Goal: Find specific page/section: Find specific page/section

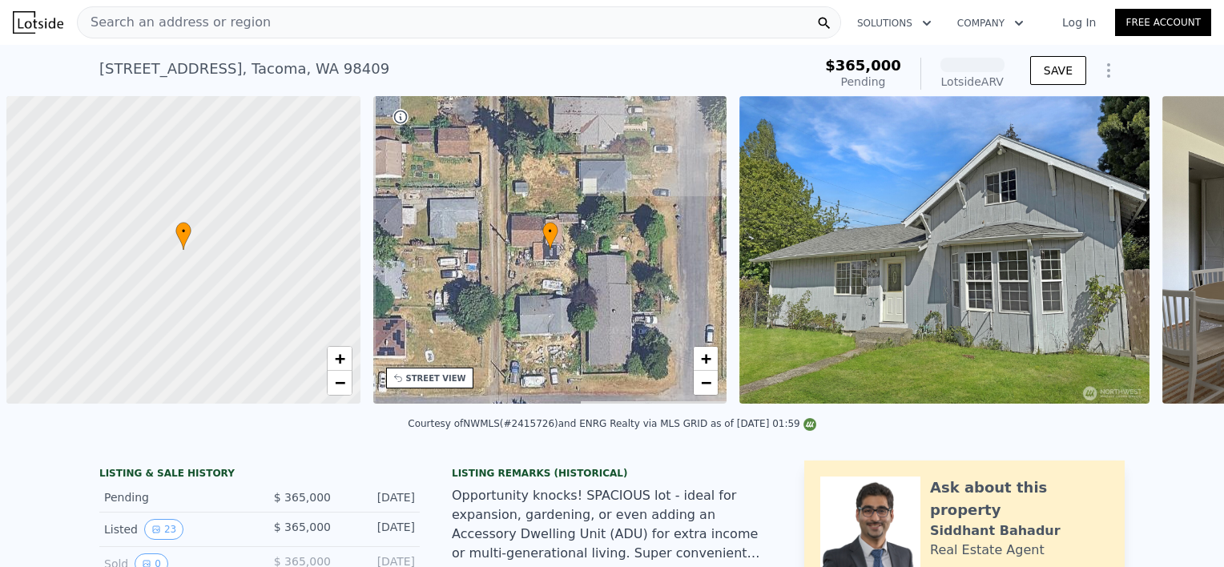
scroll to position [0, 6]
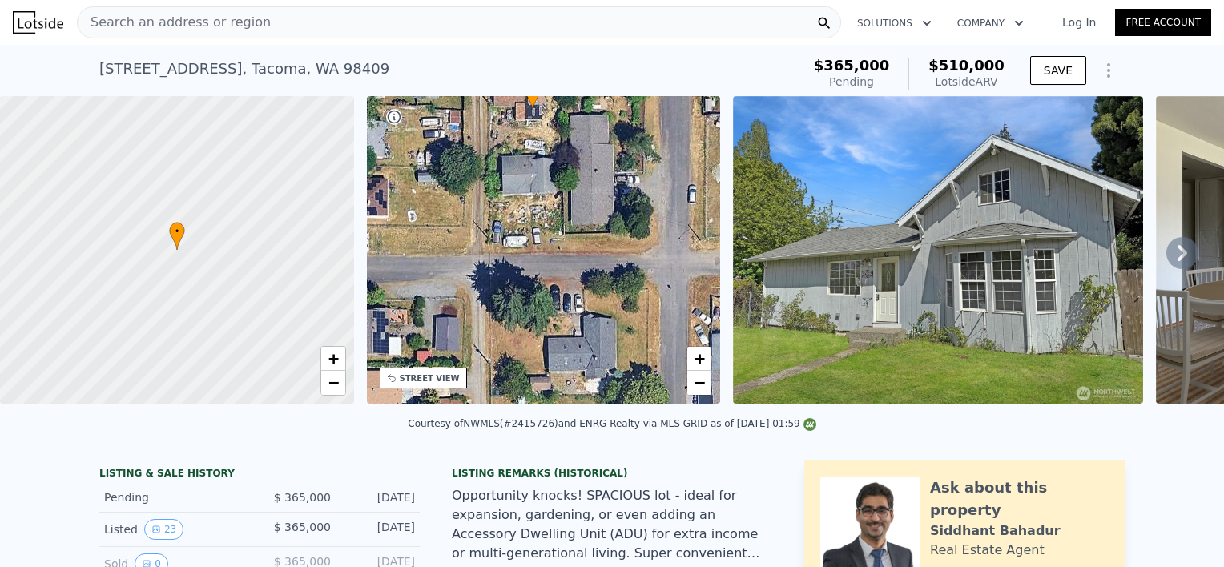
drag, startPoint x: 593, startPoint y: 313, endPoint x: 582, endPoint y: 173, distance: 140.7
click at [582, 173] on div "• + −" at bounding box center [544, 250] width 354 height 308
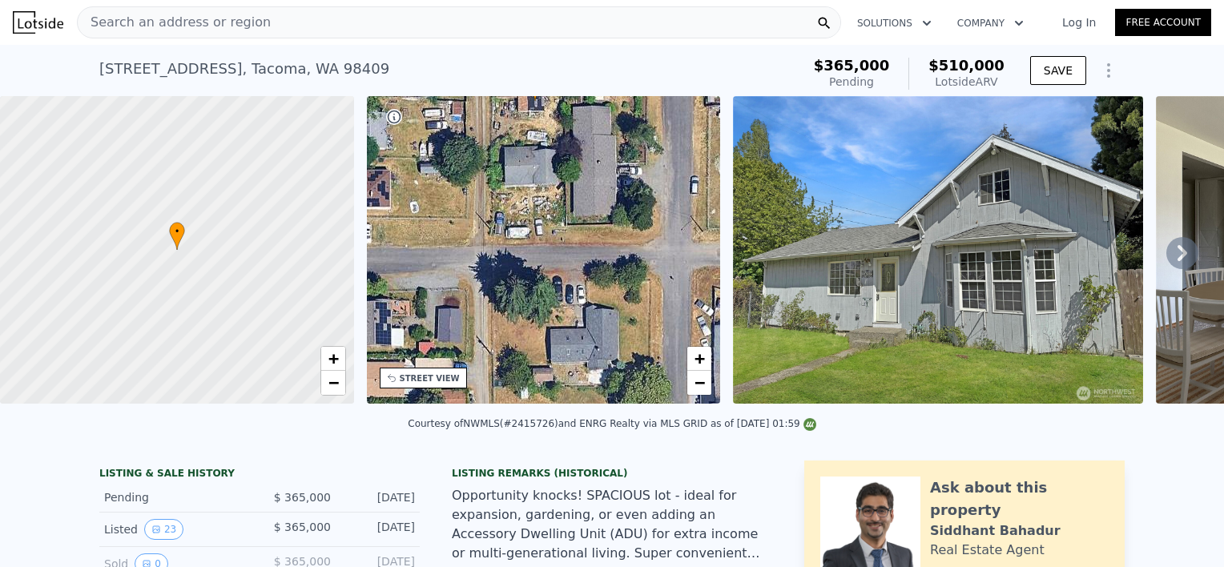
drag, startPoint x: 678, startPoint y: 276, endPoint x: 680, endPoint y: 268, distance: 9.1
click at [680, 268] on div "• + −" at bounding box center [544, 250] width 354 height 308
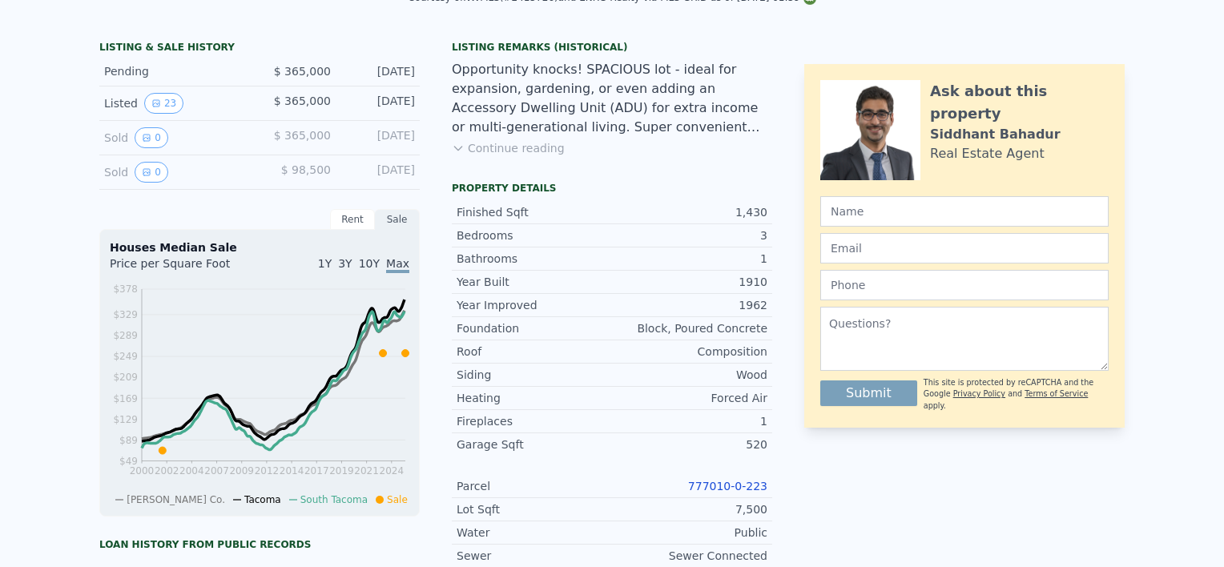
scroll to position [0, 0]
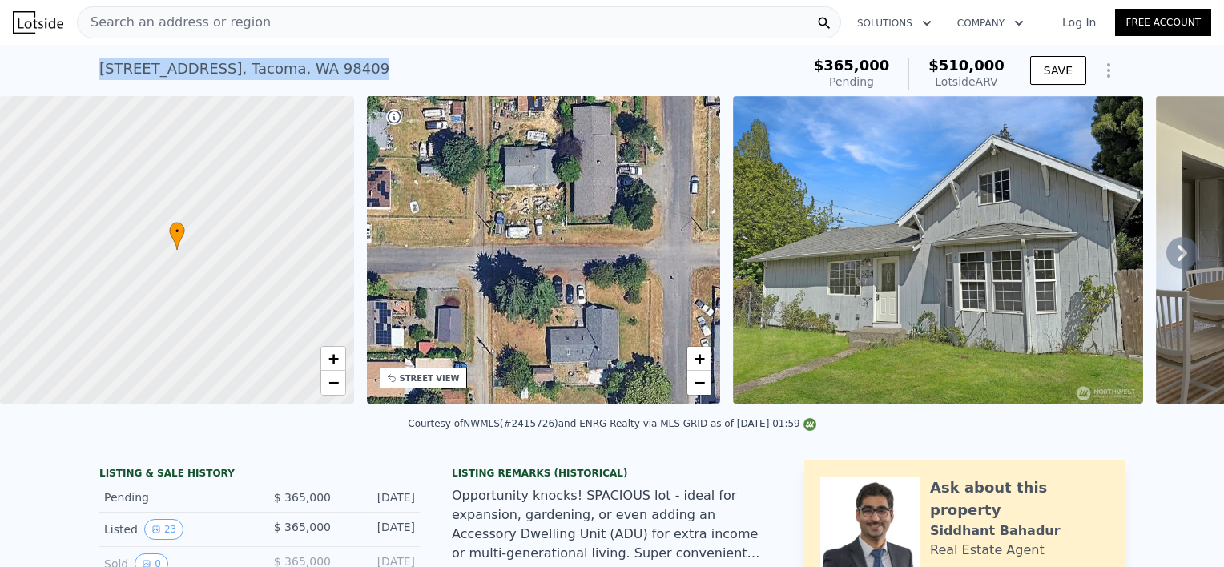
drag, startPoint x: 328, startPoint y: 65, endPoint x: 89, endPoint y: 75, distance: 239.0
click at [89, 75] on div "[STREET_ADDRESS] Pending from $365k (~ARV $510k ) $365,000 Pending $510,000 Lot…" at bounding box center [612, 70] width 1224 height 51
copy div "[STREET_ADDRESS]"
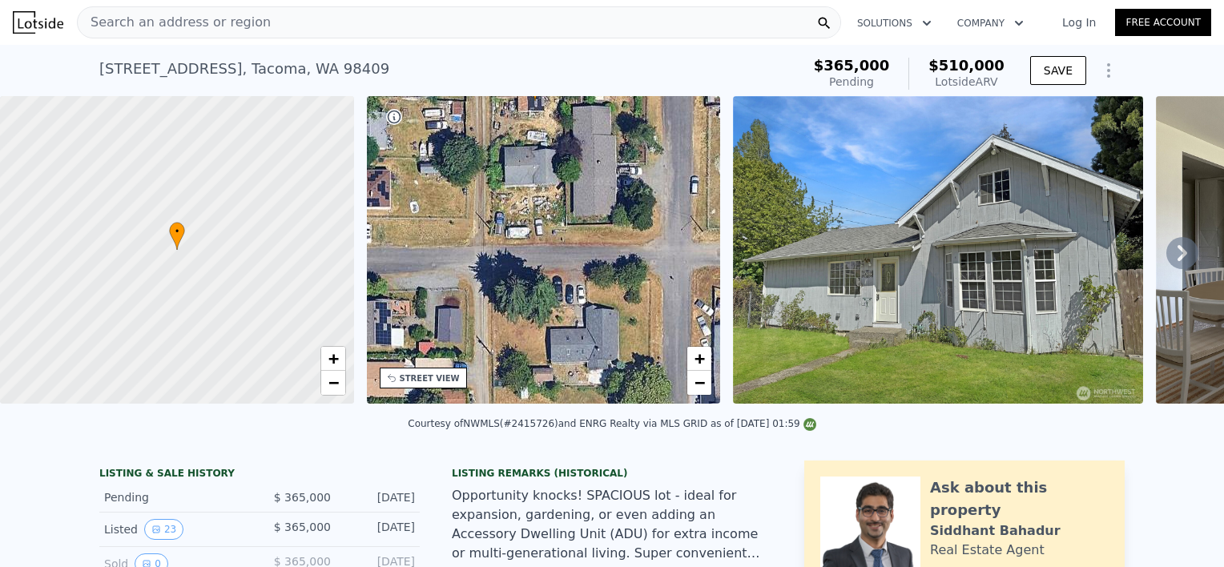
click at [388, 20] on div "Search an address or region" at bounding box center [459, 22] width 764 height 32
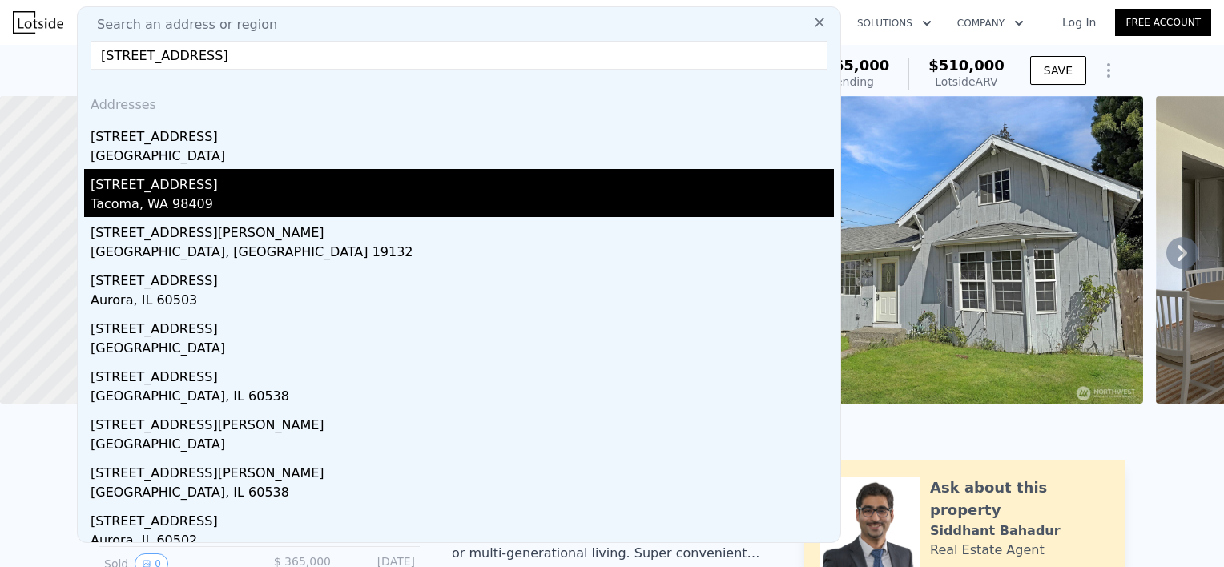
type input "[STREET_ADDRESS]"
click at [154, 190] on div "[STREET_ADDRESS]" at bounding box center [463, 182] width 744 height 26
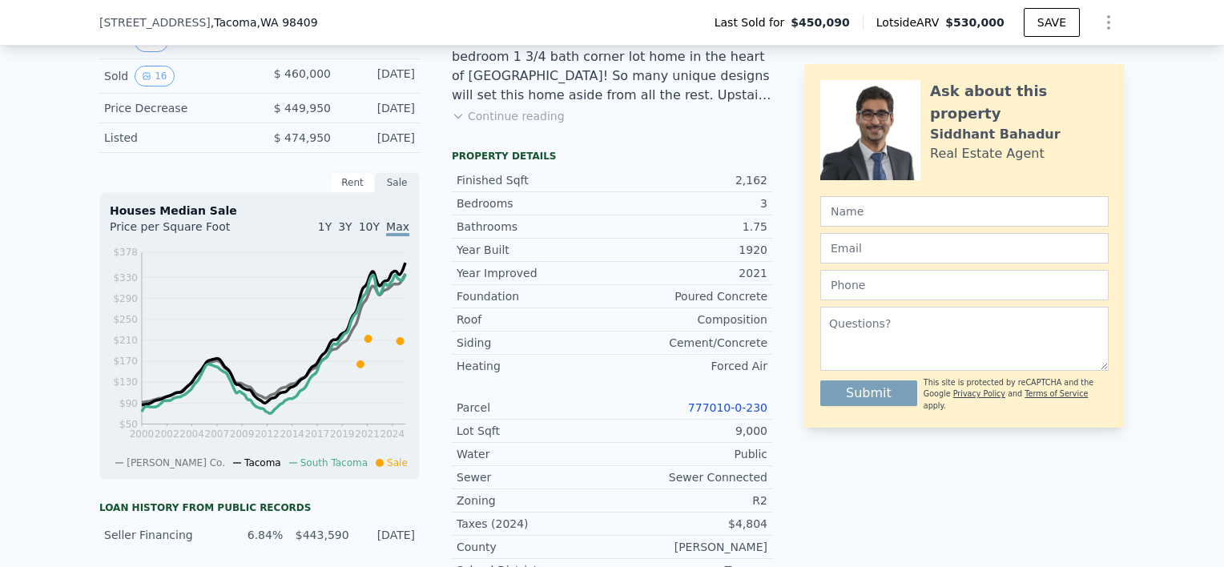
scroll to position [453, 0]
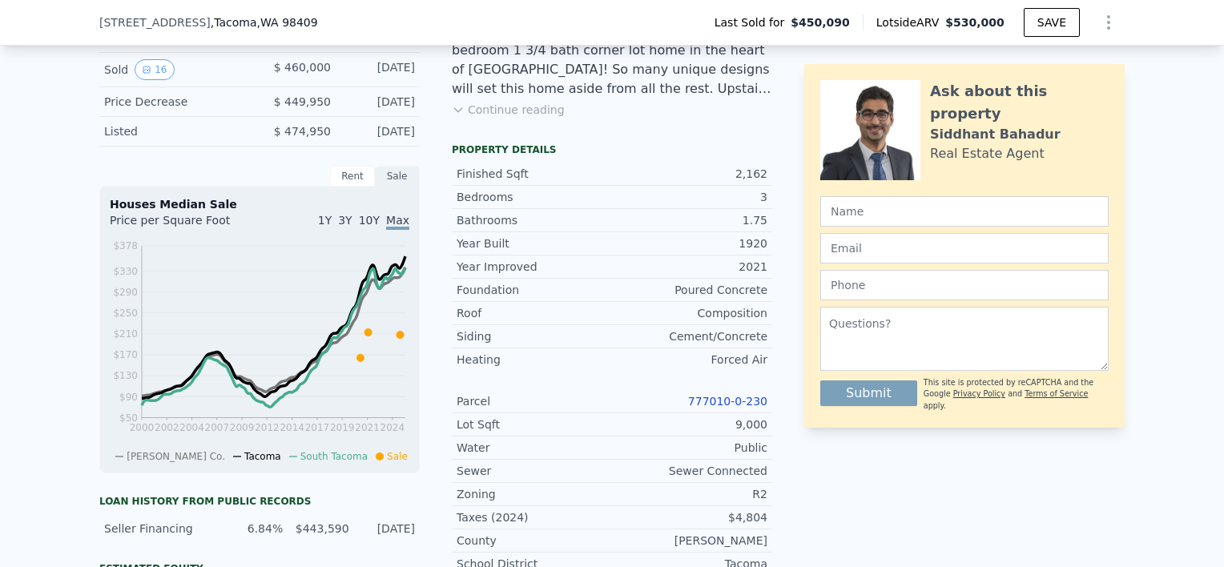
click at [728, 405] on link "777010-0-230" at bounding box center [727, 401] width 79 height 13
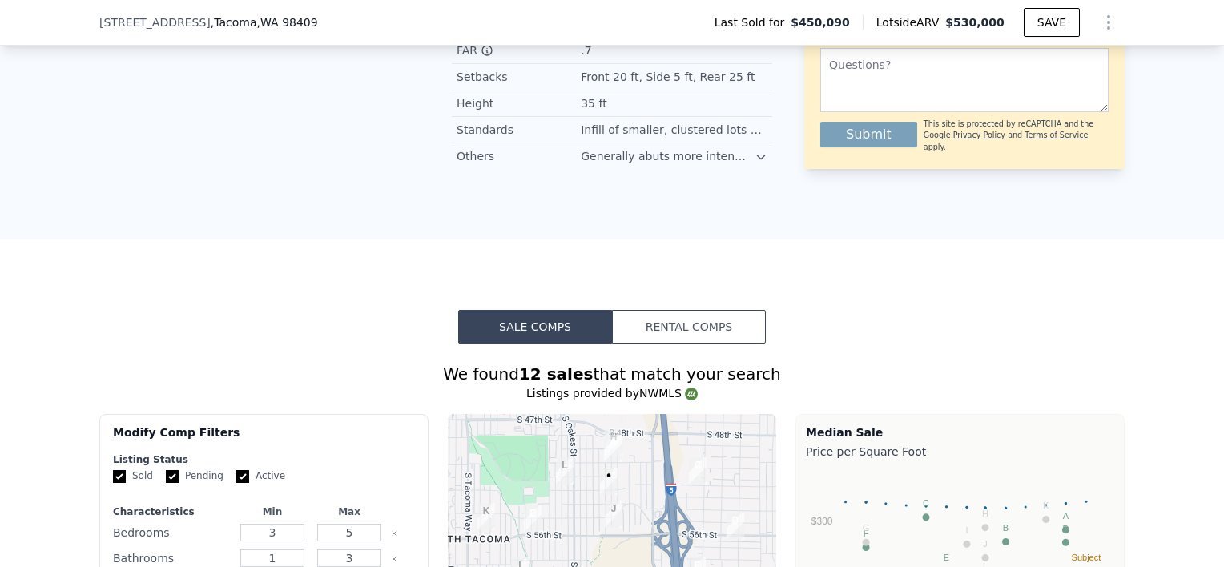
scroll to position [1837, 0]
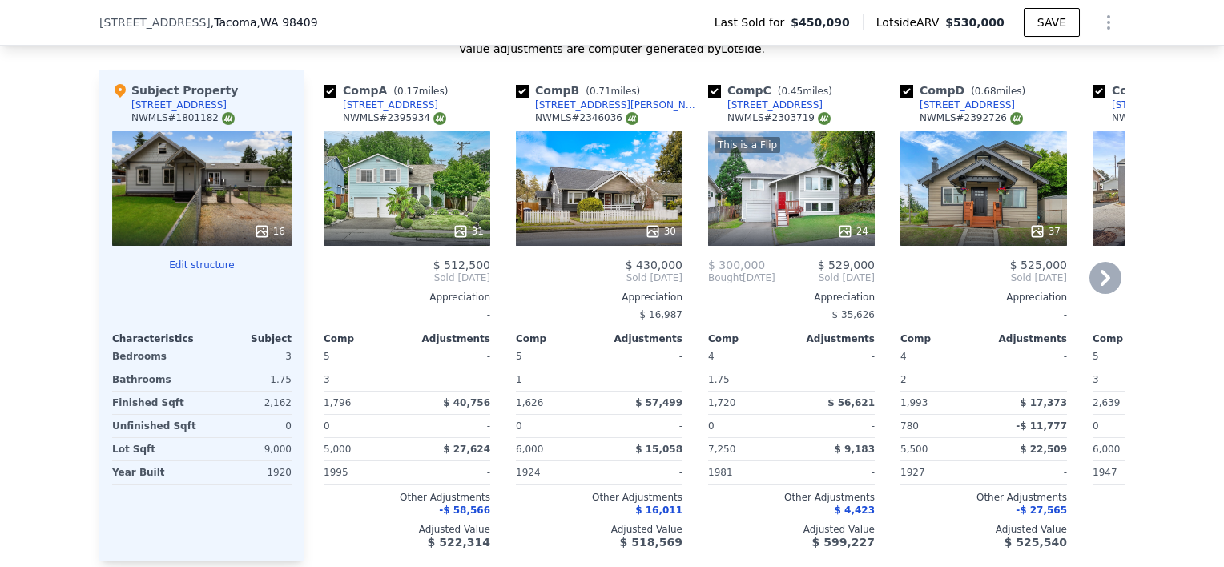
click at [1096, 276] on icon at bounding box center [1106, 278] width 32 height 32
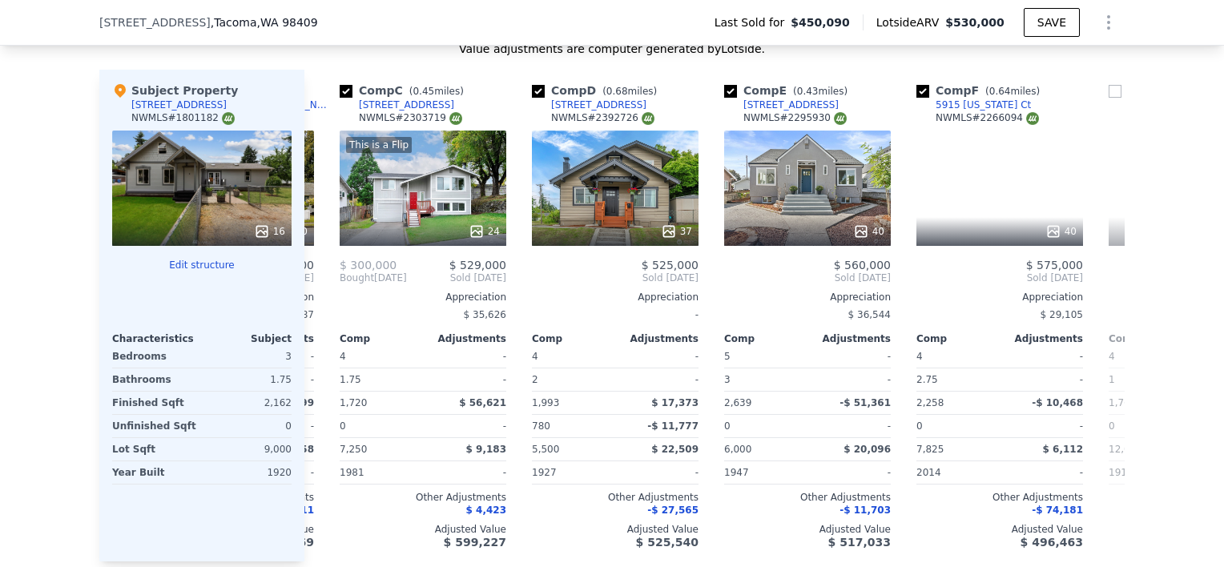
scroll to position [0, 385]
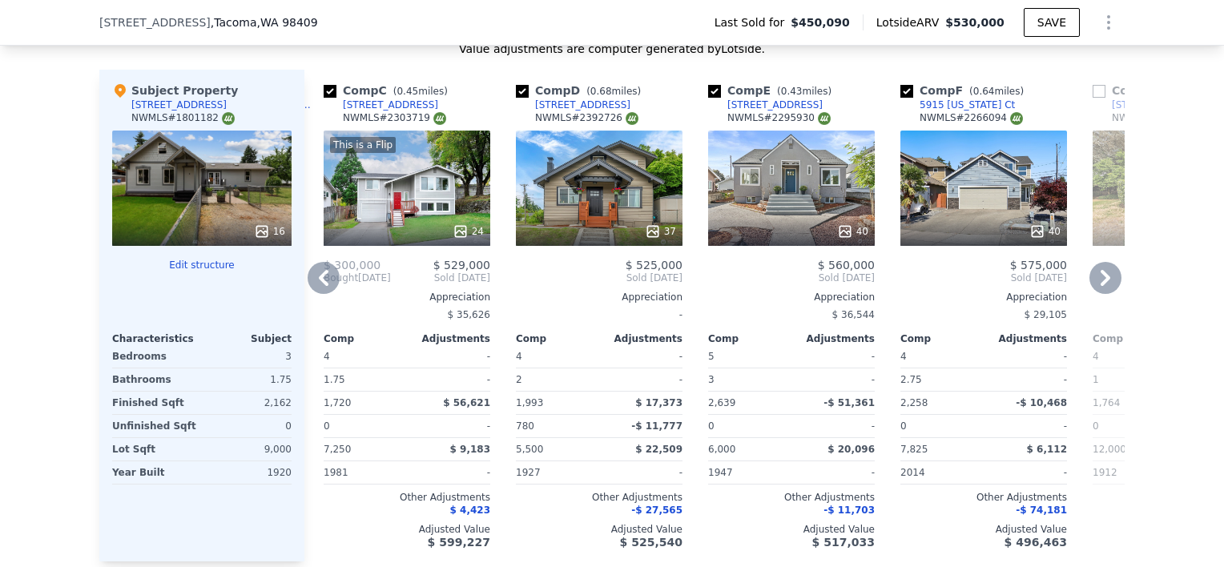
click at [1096, 276] on icon at bounding box center [1106, 278] width 32 height 32
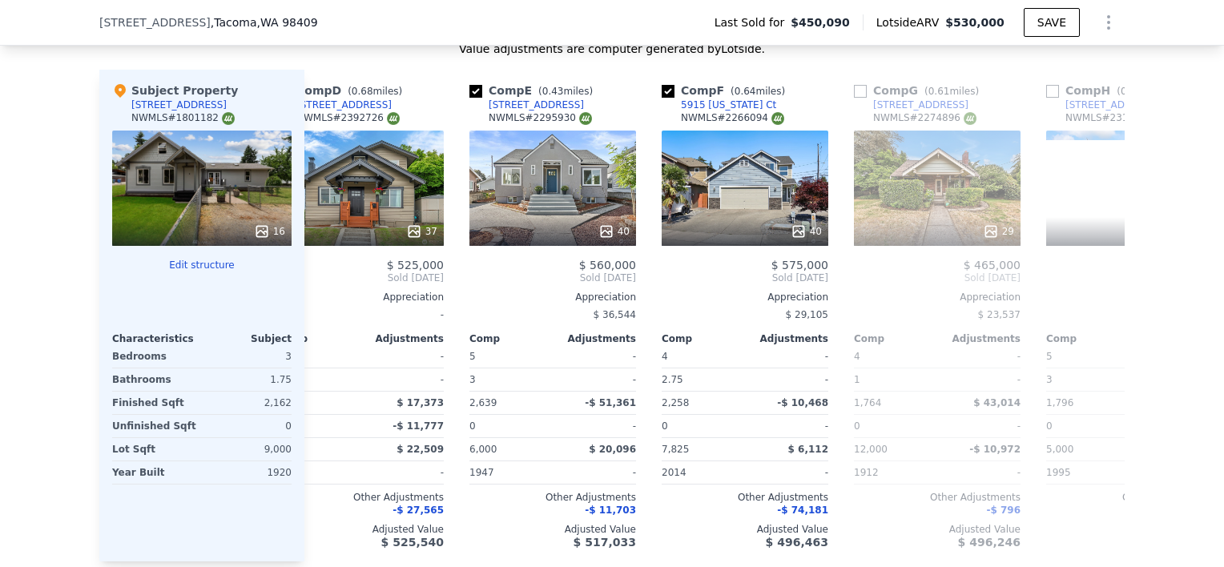
scroll to position [0, 769]
